Goal: Find specific page/section

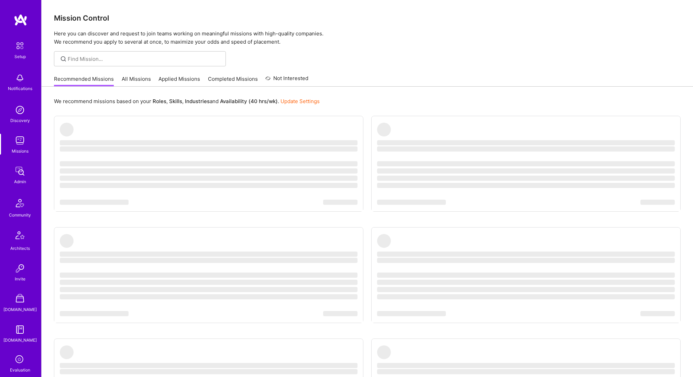
scroll to position [118, 0]
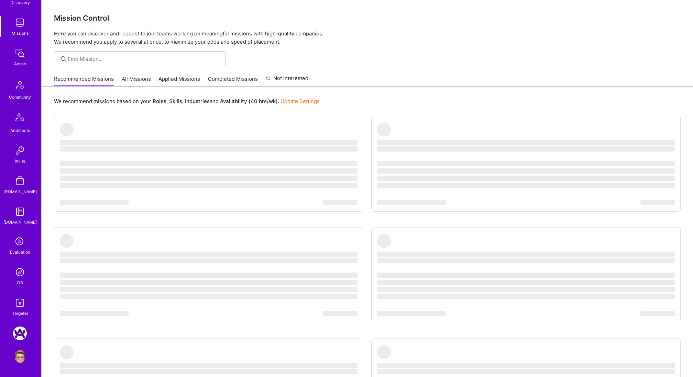
click at [19, 275] on img at bounding box center [20, 272] width 14 height 14
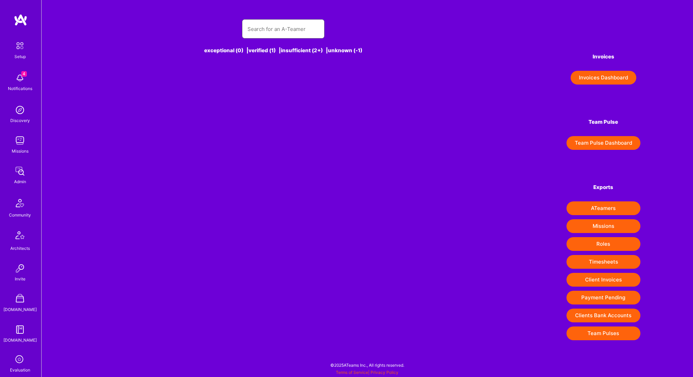
click at [277, 31] on input "text" at bounding box center [282, 29] width 71 height 18
paste input "[EMAIL_ADDRESS][DOMAIN_NAME]"
type input "[EMAIL_ADDRESS][DOMAIN_NAME]"
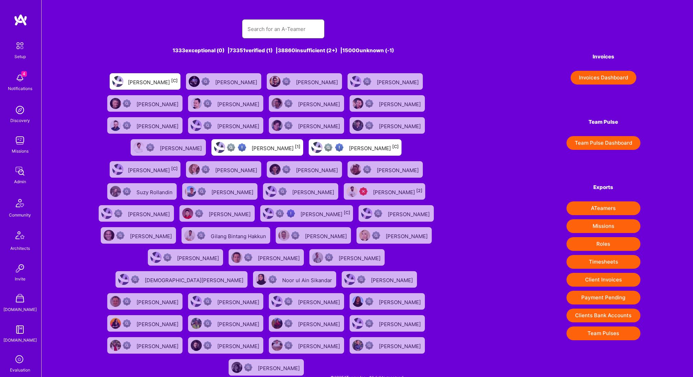
paste input "[EMAIL_ADDRESS][DOMAIN_NAME]"
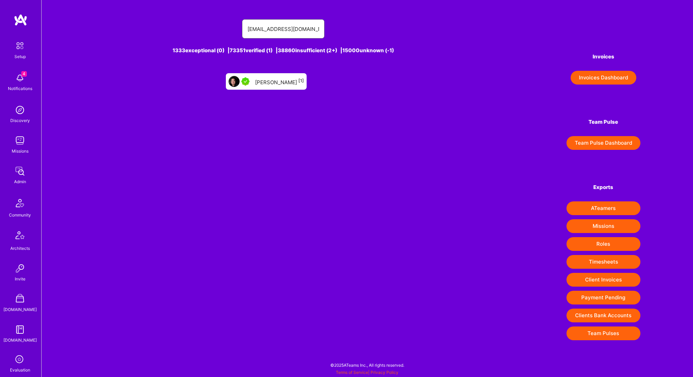
type input "[EMAIL_ADDRESS][DOMAIN_NAME]"
click at [274, 82] on div "[PERSON_NAME] [1]" at bounding box center [279, 81] width 49 height 9
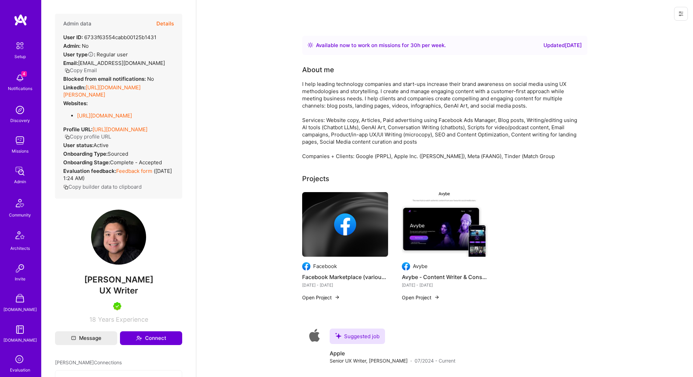
click at [24, 69] on div "Setup 4 Notifications Discovery Missions Admin Community Architects Invite [DOM…" at bounding box center [20, 236] width 41 height 396
click at [21, 79] on img at bounding box center [20, 78] width 14 height 14
click at [21, 79] on div "Setup 4 Notifications Discovery Missions Admin Community Architects Invite [DOM…" at bounding box center [20, 236] width 41 height 396
